Goal: Check status: Check status

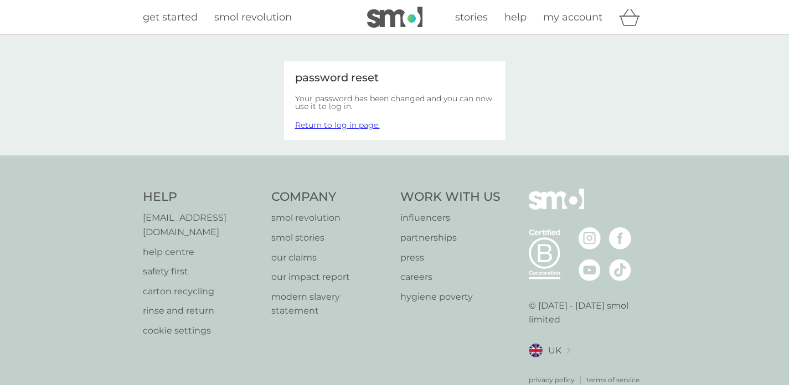
click at [356, 126] on link "Return to log in page." at bounding box center [337, 125] width 85 height 10
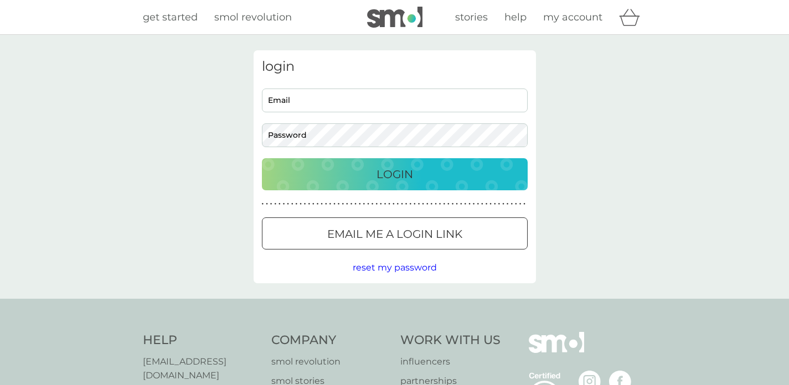
click at [349, 97] on input "Email" at bounding box center [395, 101] width 266 height 24
type input "holden618@gmail.com"
click at [262, 158] on button "Login" at bounding box center [395, 174] width 266 height 32
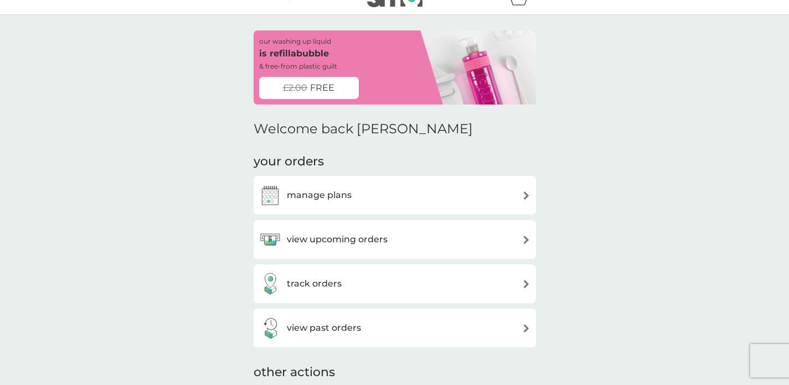
scroll to position [24, 0]
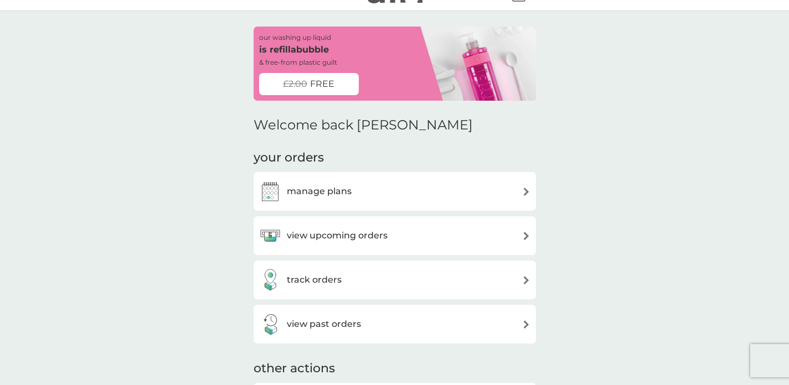
click at [337, 244] on div "view upcoming orders" at bounding box center [323, 236] width 128 height 22
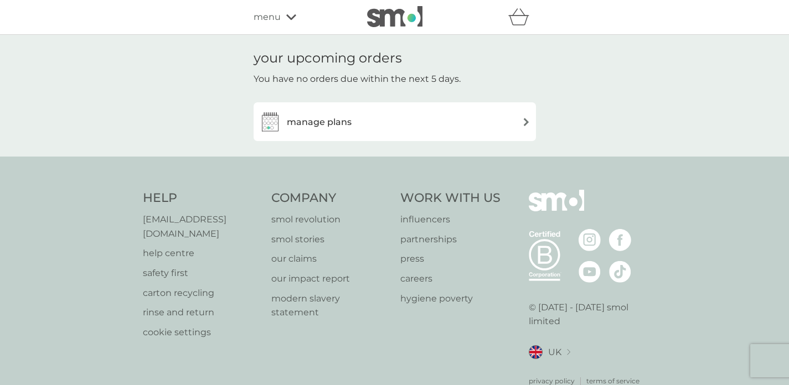
click at [376, 14] on img at bounding box center [394, 16] width 55 height 21
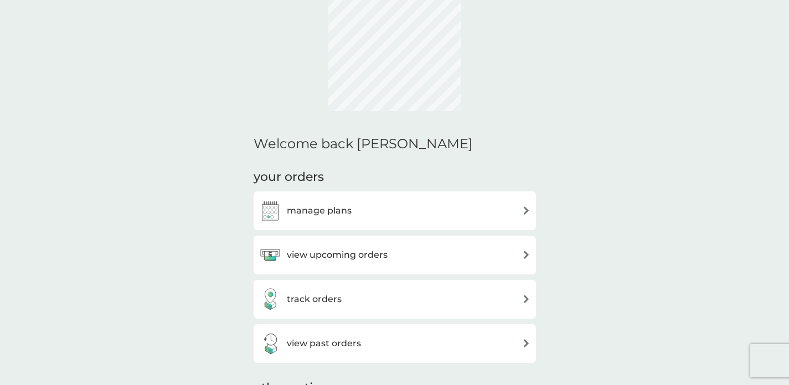
scroll to position [4, 0]
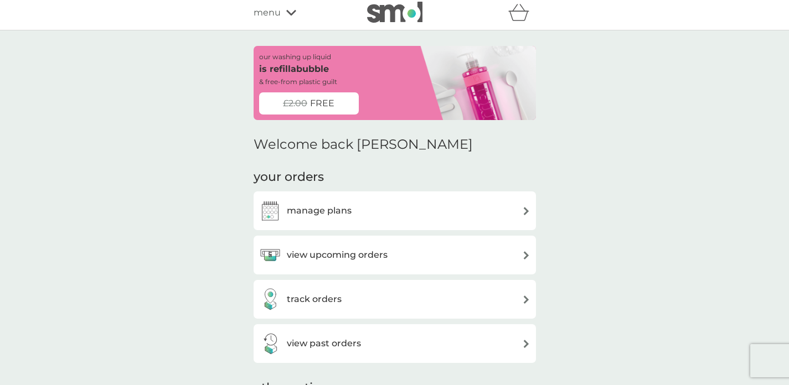
click at [322, 301] on h3 "track orders" at bounding box center [314, 299] width 55 height 14
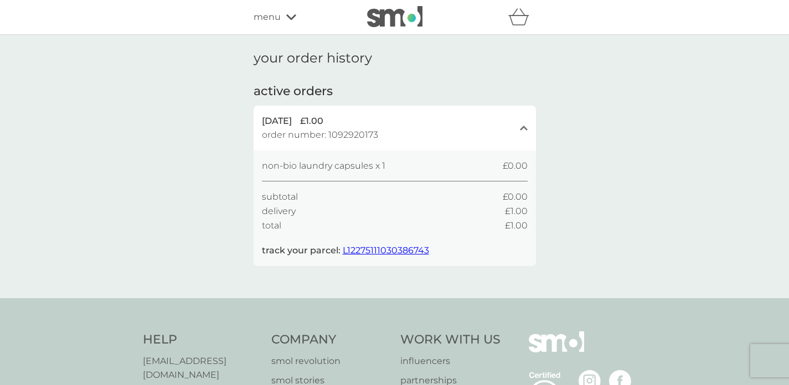
click at [365, 247] on span "L12275111030386743" at bounding box center [386, 250] width 86 height 11
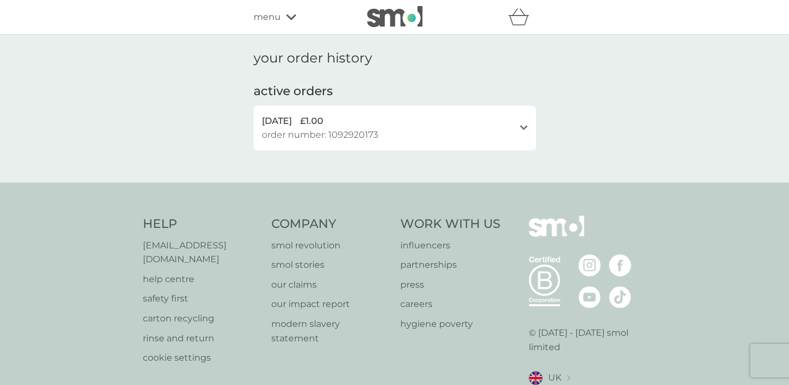
scroll to position [8, 0]
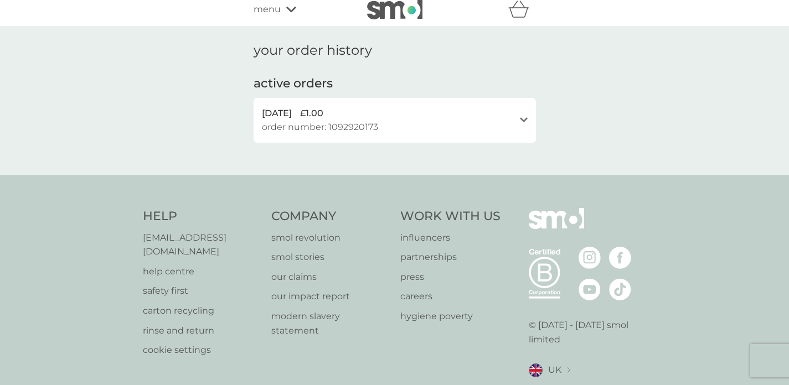
click at [441, 143] on div "your order history active orders [DATE] £1.00 order number: 1092920173 open non…" at bounding box center [394, 101] width 282 height 117
click at [445, 121] on div "[DATE] £1.00 order number: 1092920173" at bounding box center [388, 120] width 252 height 28
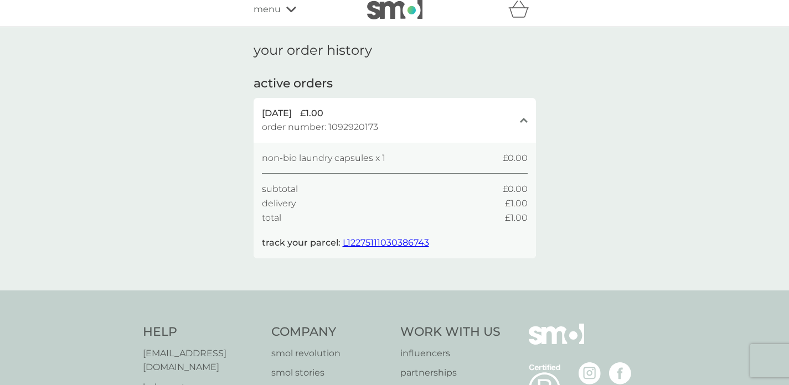
click at [397, 244] on span "L12275111030386743" at bounding box center [386, 242] width 86 height 11
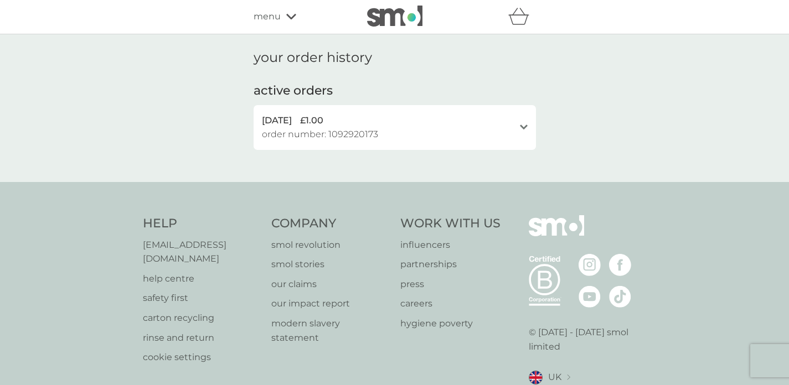
scroll to position [0, 0]
click at [257, 22] on span "menu" at bounding box center [266, 17] width 27 height 14
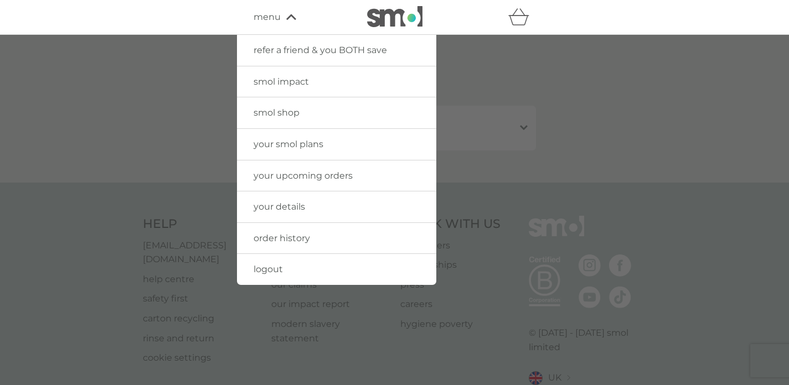
click at [198, 251] on div at bounding box center [394, 227] width 789 height 385
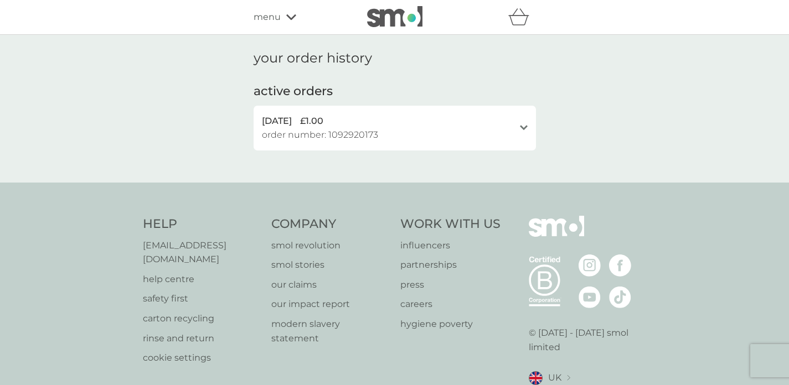
click at [202, 243] on p "[EMAIL_ADDRESS][DOMAIN_NAME]" at bounding box center [202, 253] width 118 height 28
